Goal: Task Accomplishment & Management: Use online tool/utility

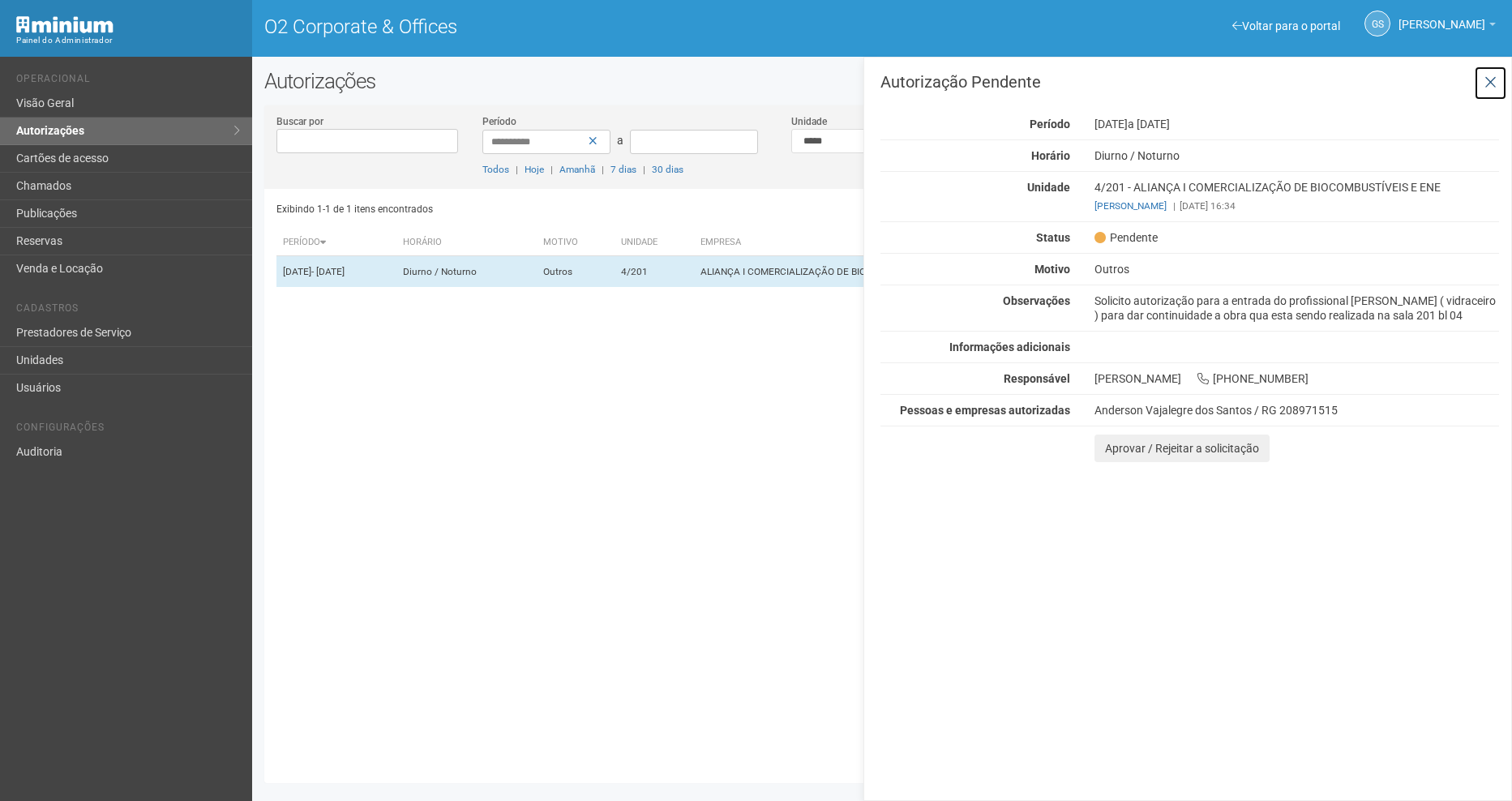
click at [1490, 79] on icon at bounding box center [1490, 82] width 12 height 16
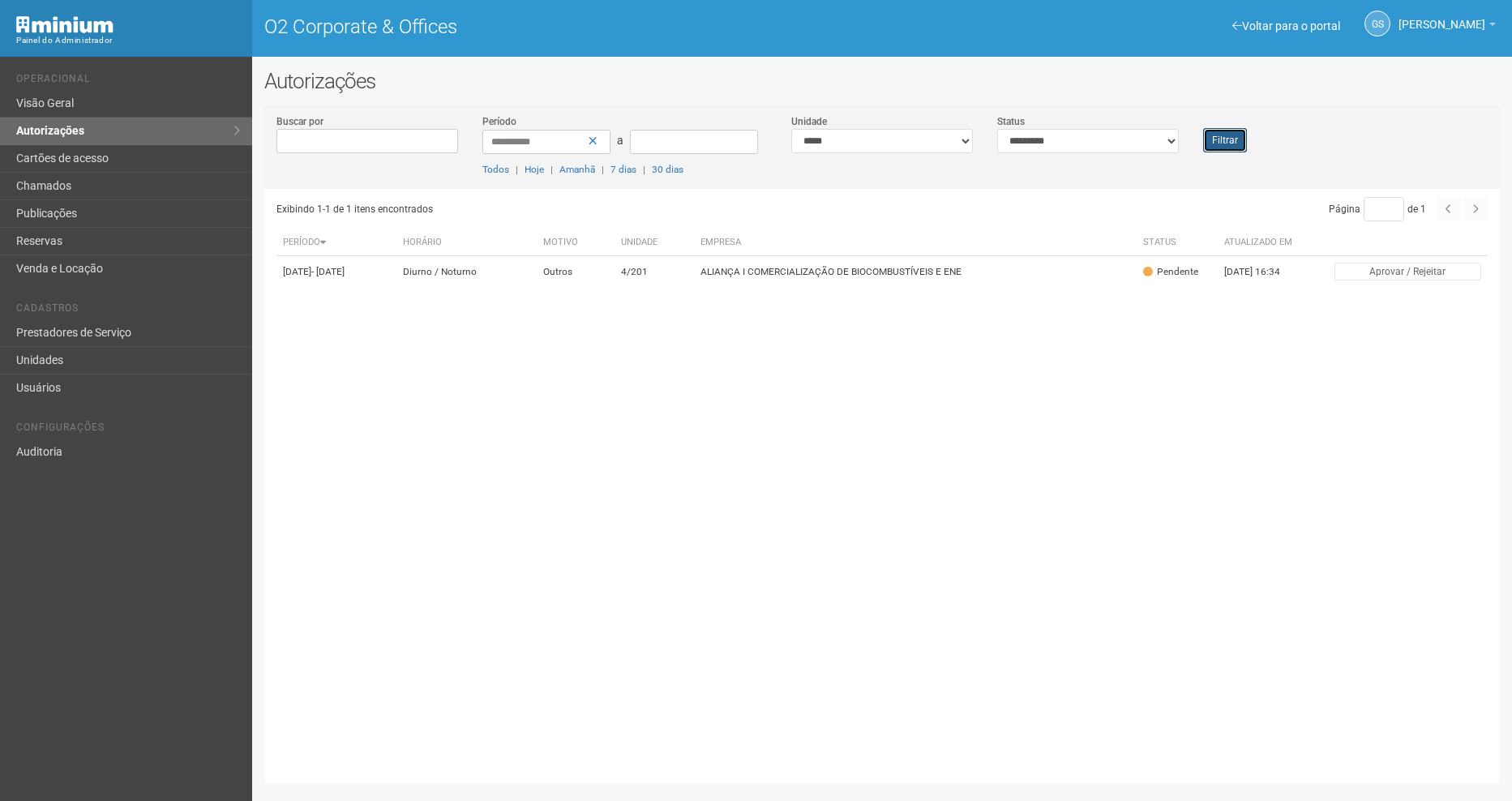
click at [1217, 147] on button "Filtrar" at bounding box center [1225, 140] width 44 height 24
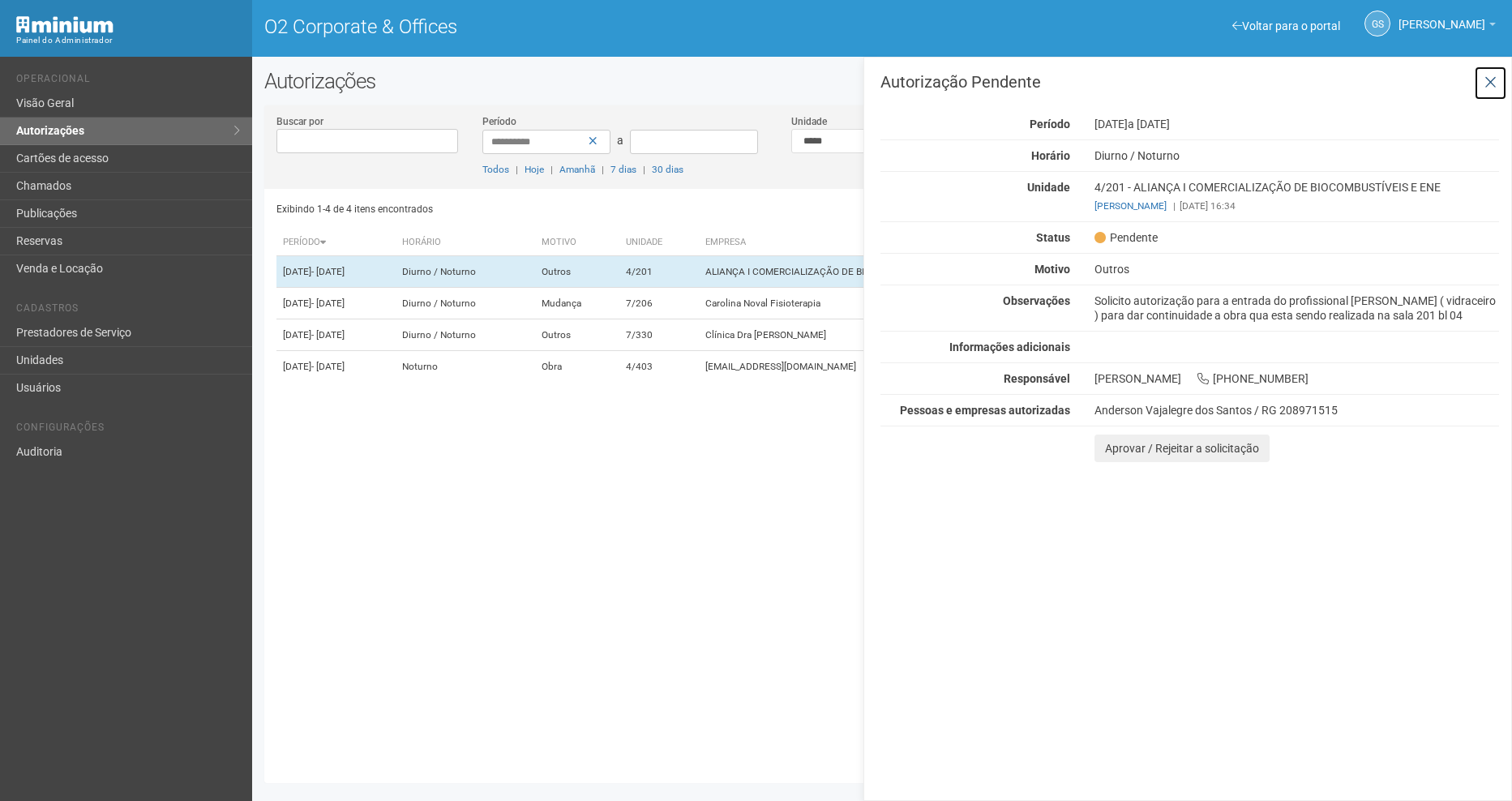
click at [1496, 89] on button at bounding box center [1491, 82] width 34 height 35
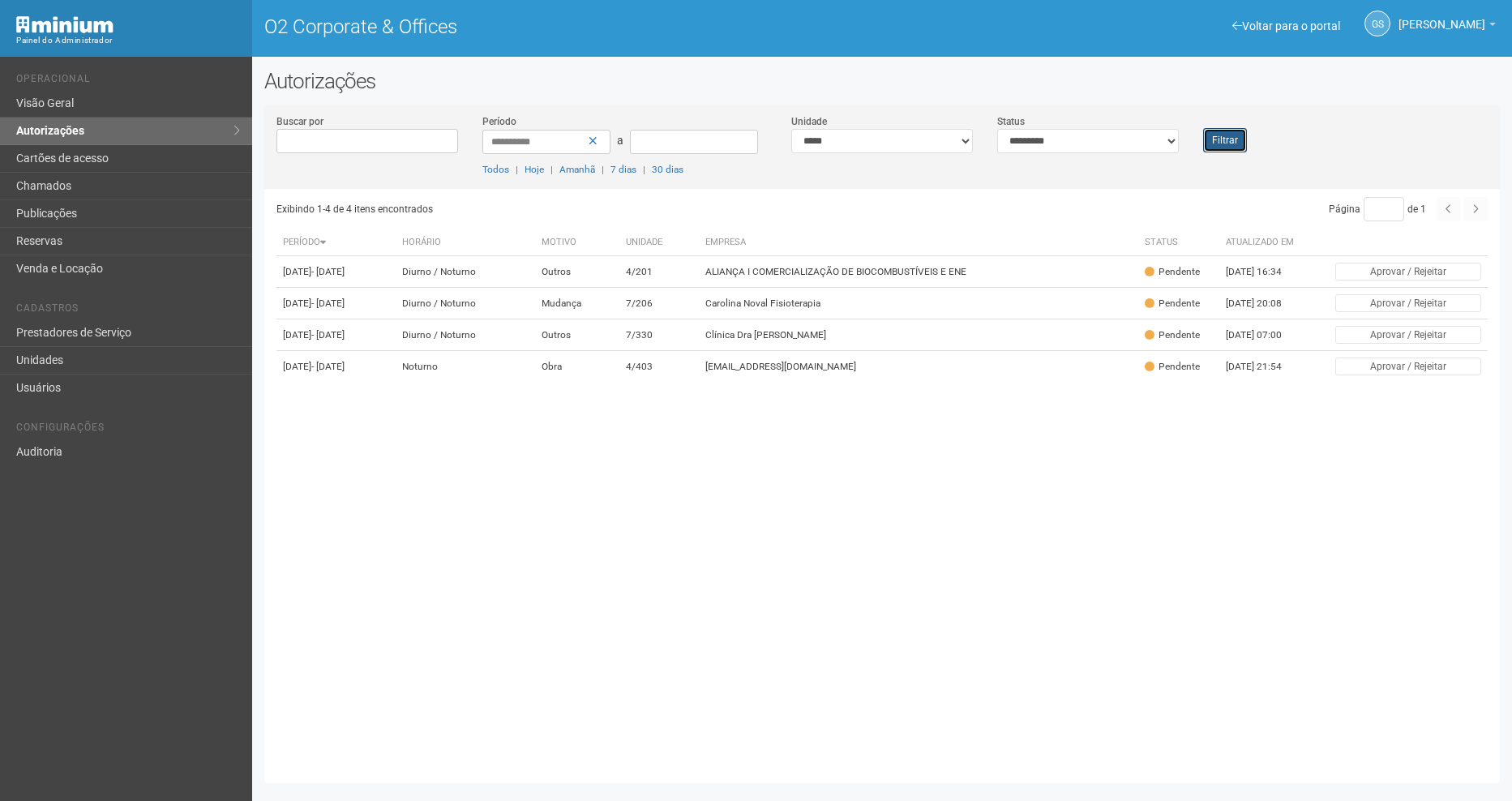
click at [1229, 139] on button "Filtrar" at bounding box center [1225, 140] width 44 height 24
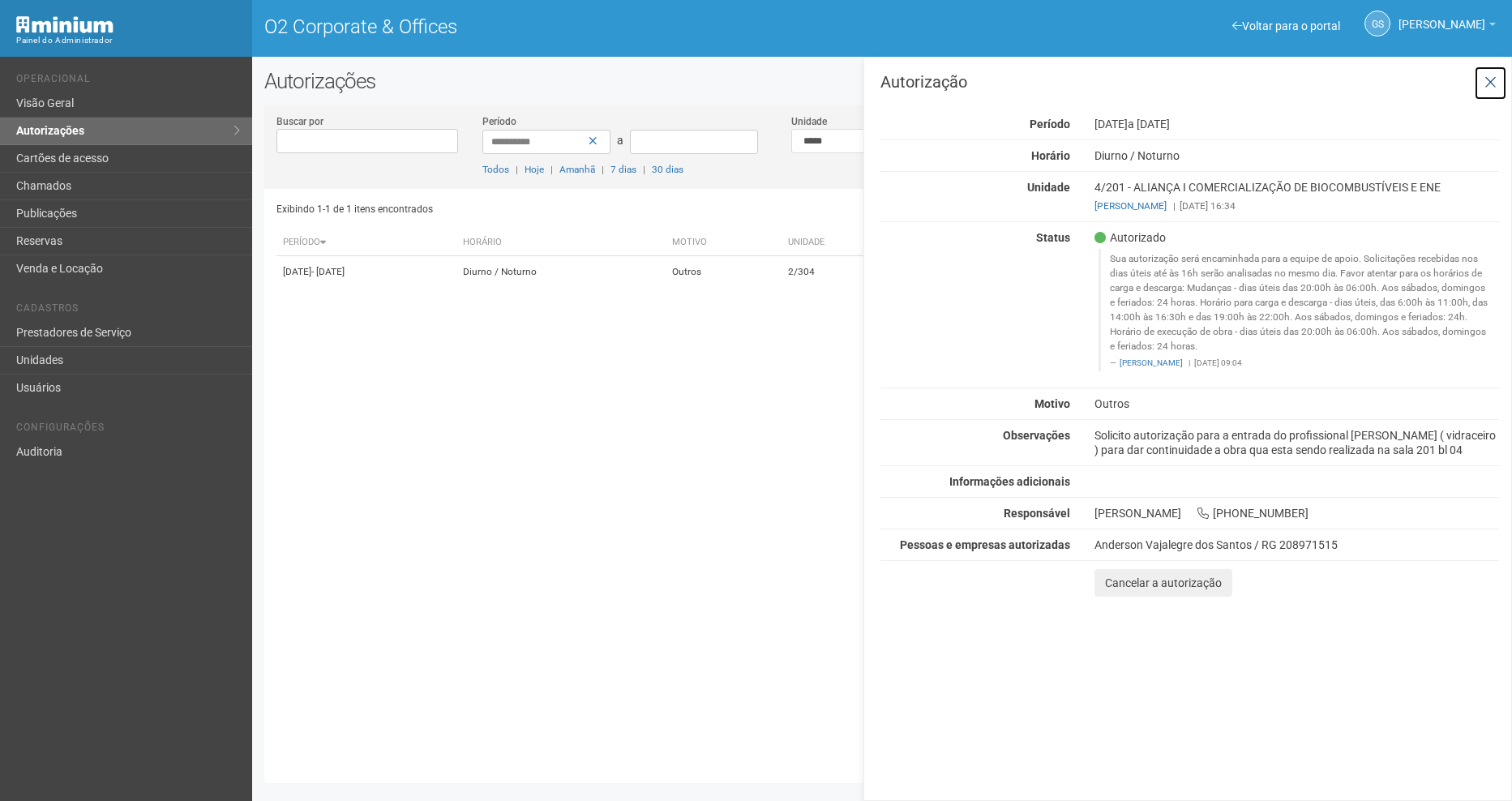
click at [1492, 78] on icon at bounding box center [1490, 82] width 12 height 16
